Goal: Task Accomplishment & Management: Manage account settings

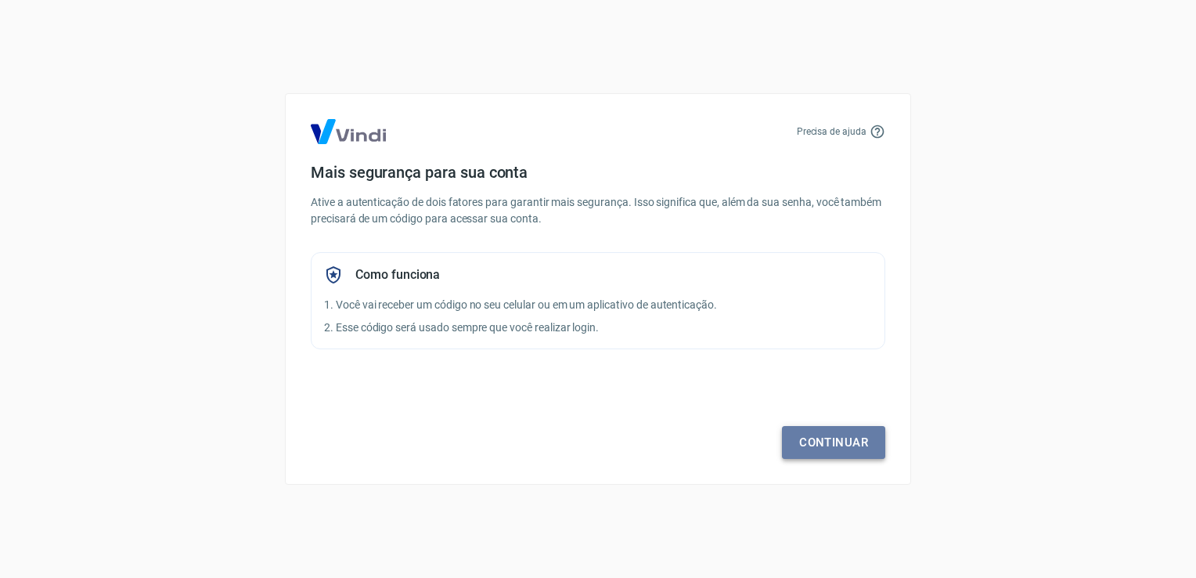
click at [837, 444] on link "Continuar" at bounding box center [833, 442] width 103 height 33
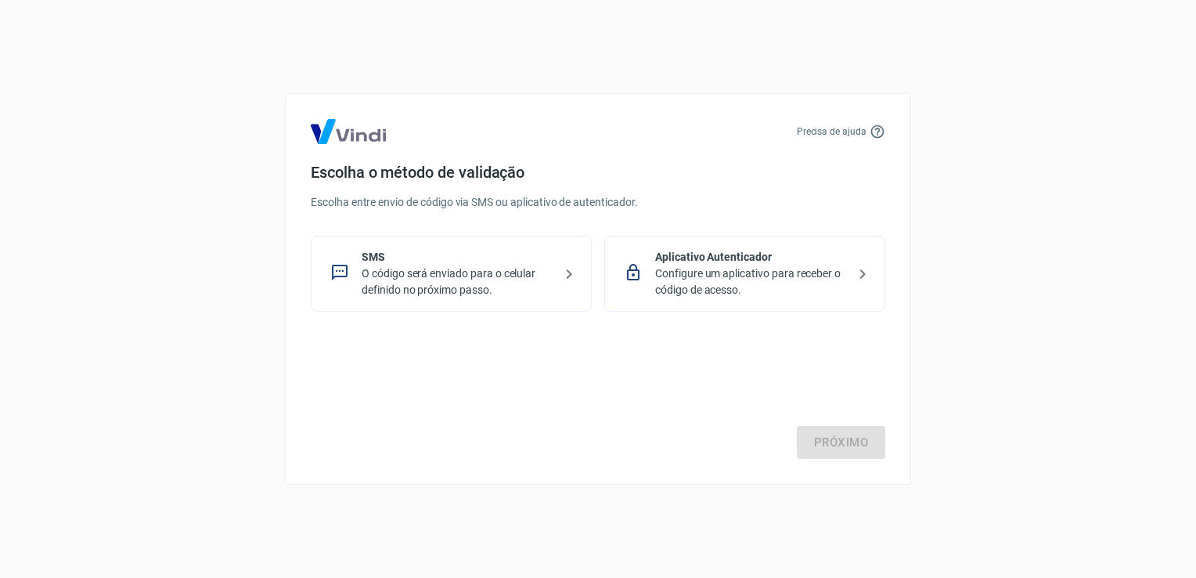
click at [459, 282] on p "O código será enviado para o celular definido no próximo passo." at bounding box center [458, 281] width 192 height 33
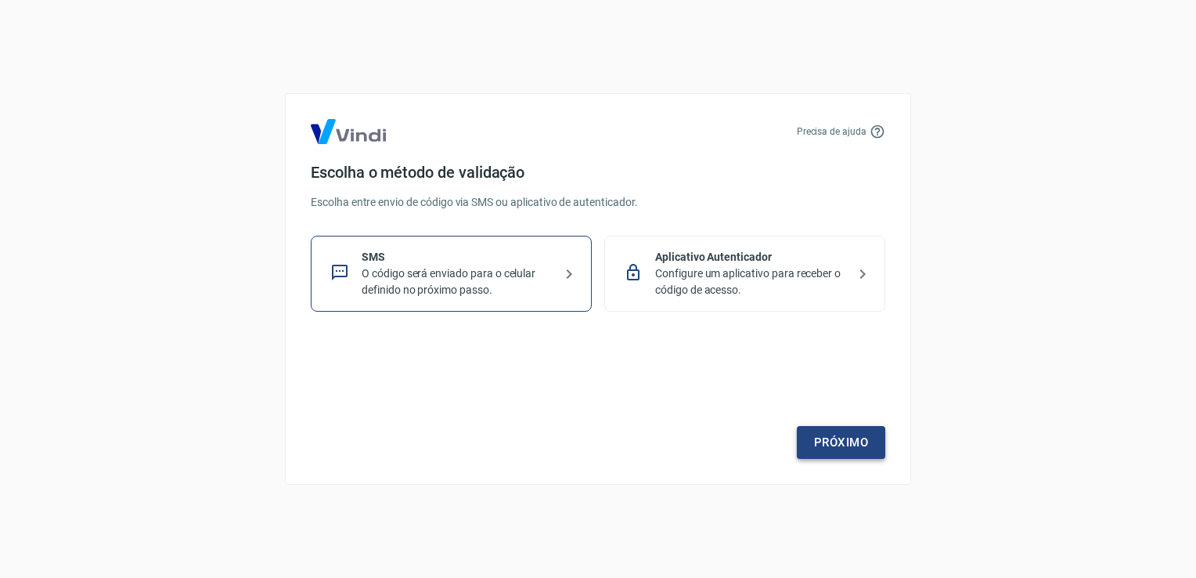
click at [835, 450] on link "Próximo" at bounding box center [841, 442] width 88 height 33
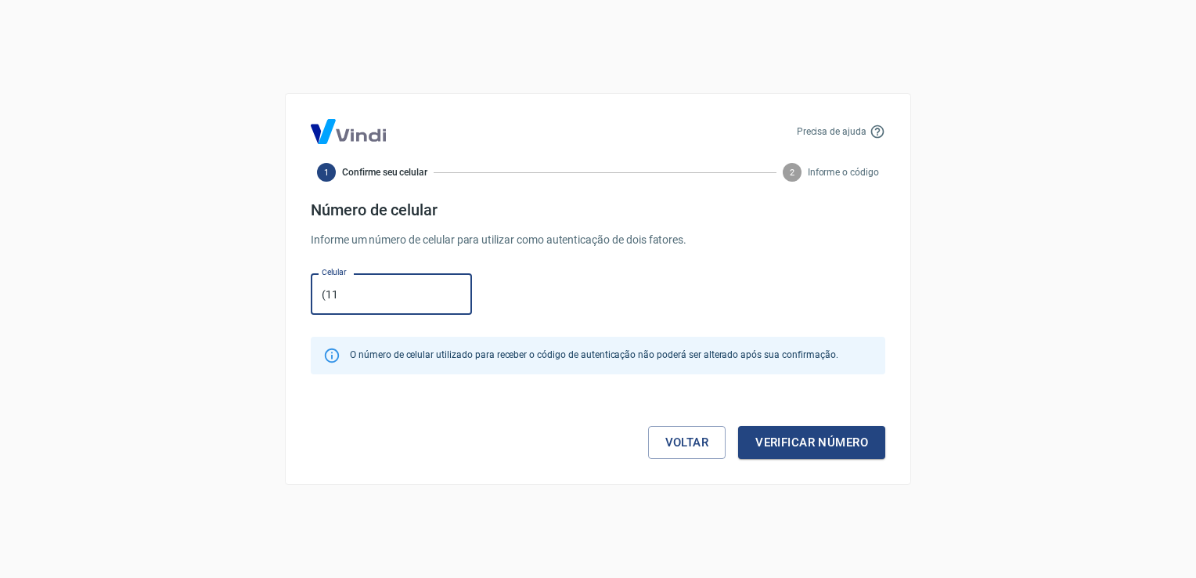
type input "[PHONE_NUMBER]"
click at [815, 442] on button "Verificar número" at bounding box center [811, 442] width 147 height 33
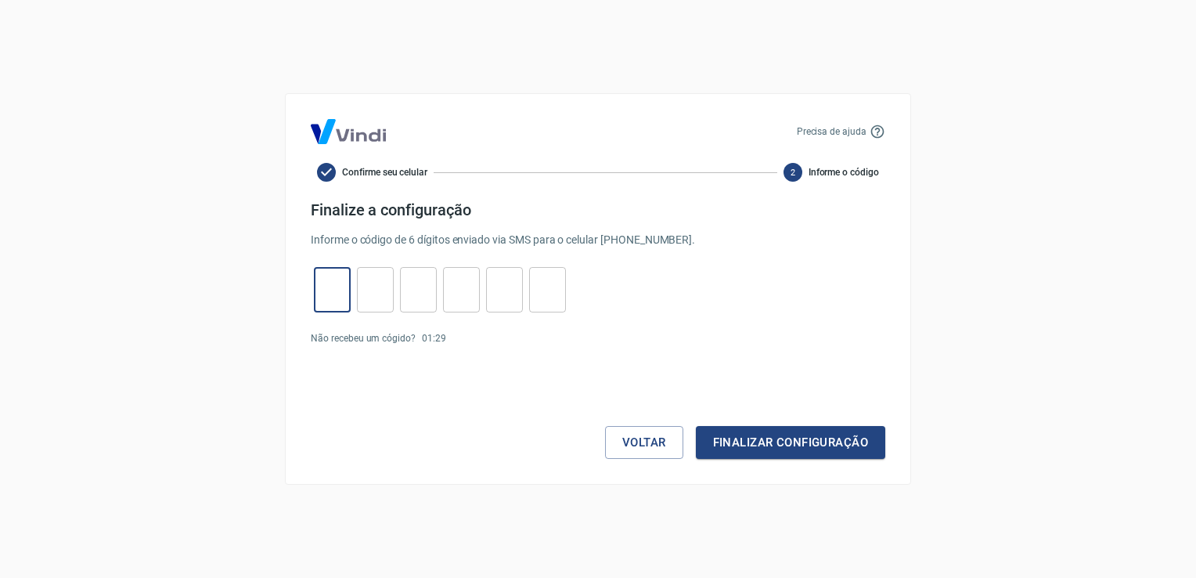
click at [344, 286] on input "tel" at bounding box center [332, 290] width 37 height 34
type input "5"
type input "9"
type input "6"
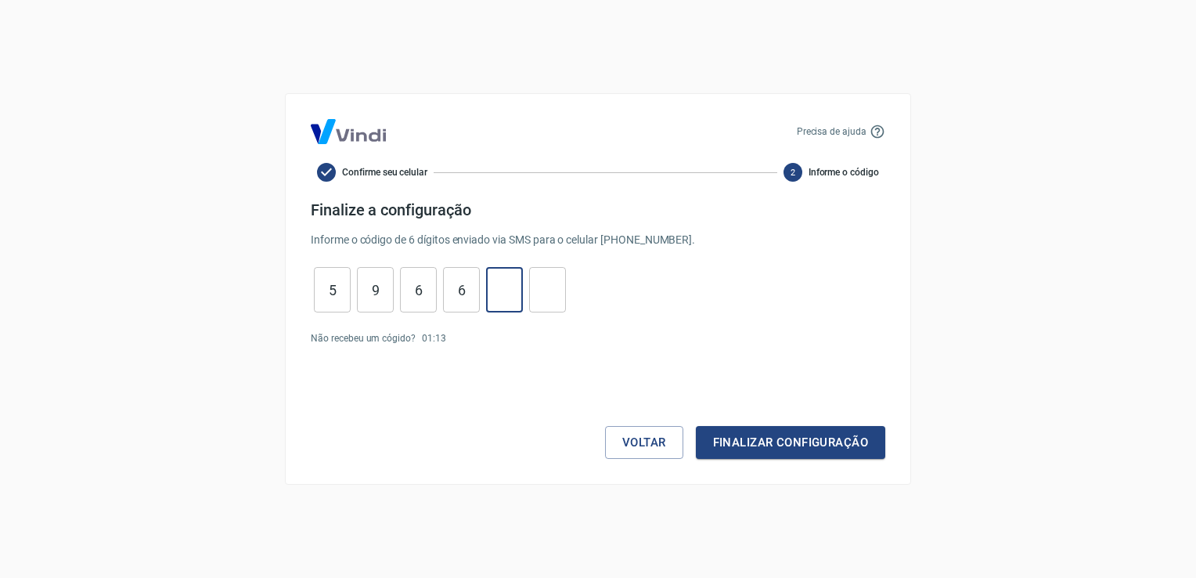
type input "9"
type input "4"
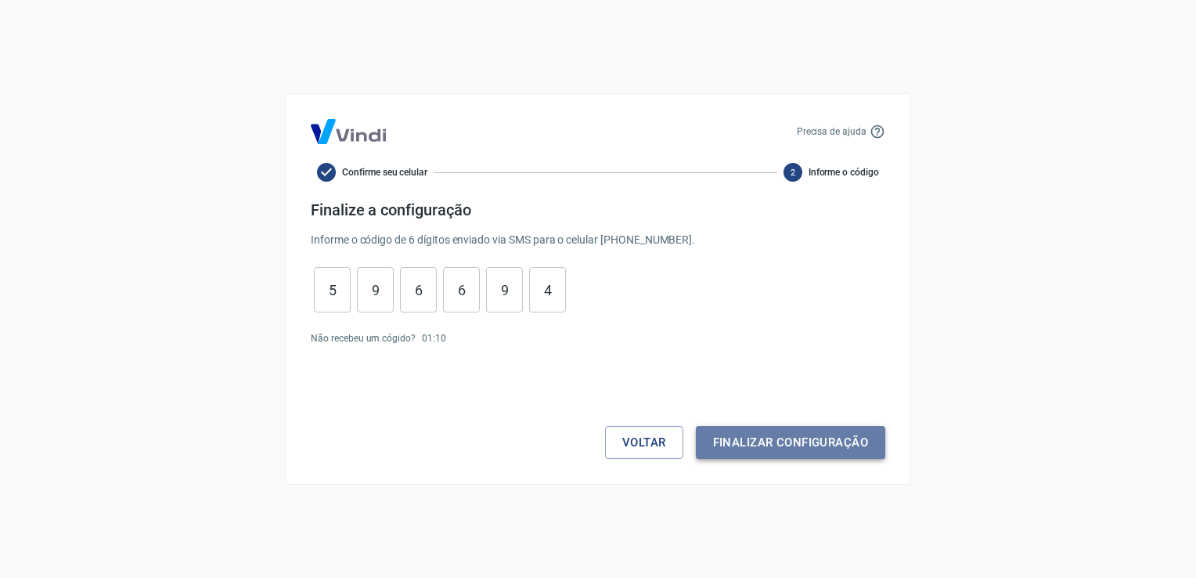
click at [828, 436] on button "Finalizar configuração" at bounding box center [790, 442] width 189 height 33
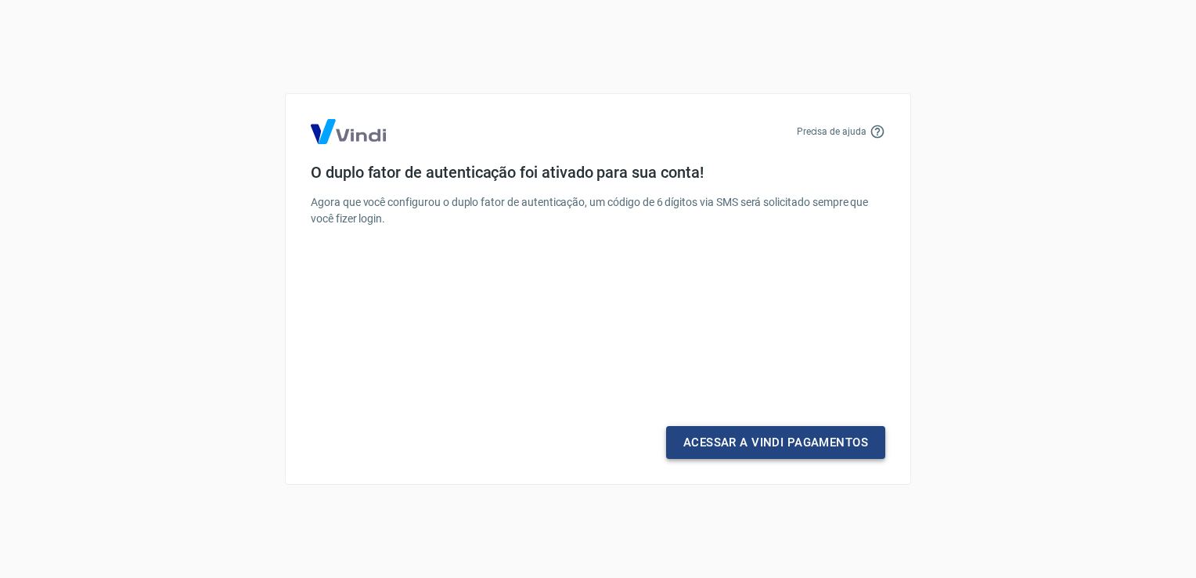
click at [799, 443] on link "Acessar a Vindi Pagamentos" at bounding box center [775, 442] width 219 height 33
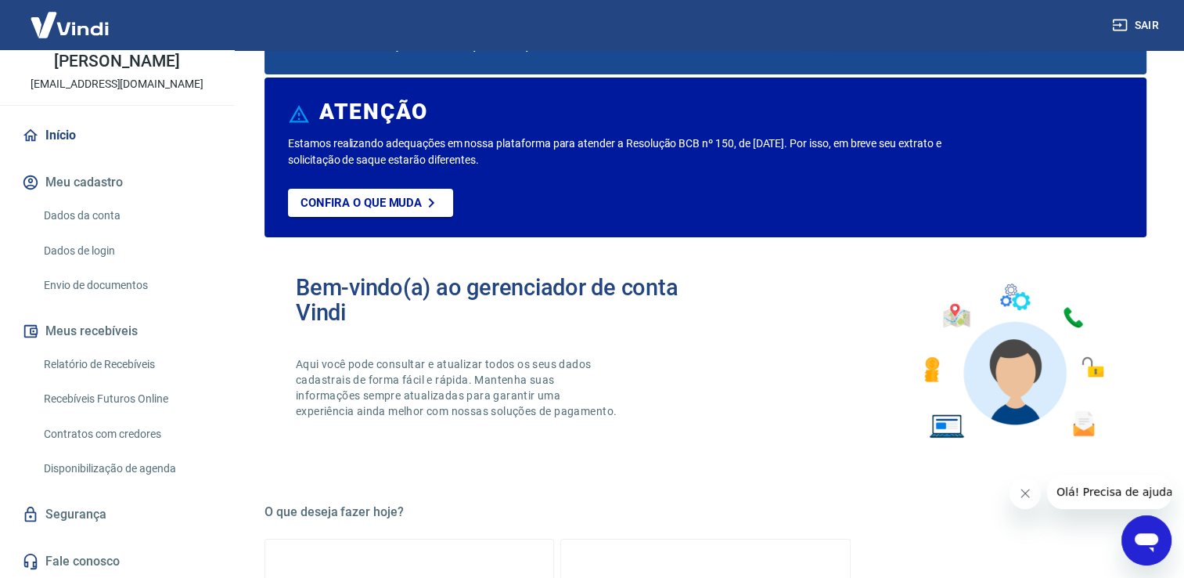
scroll to position [157, 0]
